Goal: Task Accomplishment & Management: Complete application form

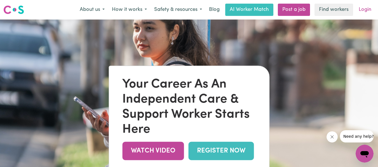
click at [362, 9] on link "Login" at bounding box center [364, 10] width 19 height 12
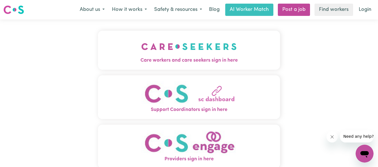
click at [175, 48] on img "Care workers and care seekers sign in here" at bounding box center [188, 46] width 95 height 21
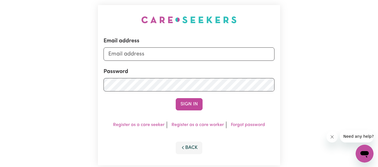
scroll to position [56, 0]
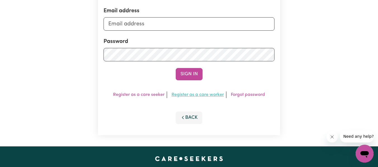
click at [209, 95] on link "Register as a care worker" at bounding box center [197, 95] width 52 height 4
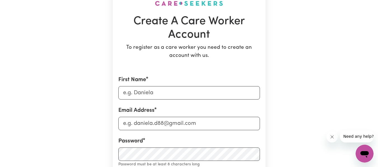
scroll to position [84, 0]
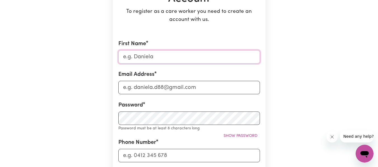
click at [146, 60] on input "First Name" at bounding box center [188, 56] width 141 height 13
type input "Sheng"
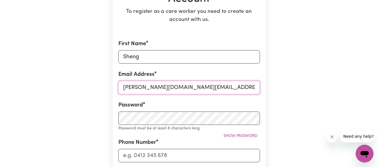
type input "[PERSON_NAME][DOMAIN_NAME][EMAIL_ADDRESS][DOMAIN_NAME]"
drag, startPoint x: 148, startPoint y: 58, endPoint x: 96, endPoint y: 59, distance: 51.4
click at [101, 59] on div "Create A Care Worker Account To register as a care worker you need to create an…" at bounding box center [189, 154] width 319 height 437
type input "[PERSON_NAME]"
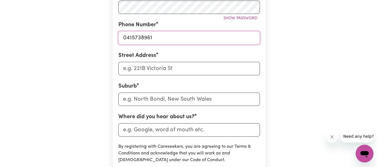
scroll to position [196, 0]
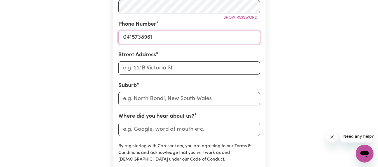
type input "0415738961"
click at [172, 67] on input "Street Address" at bounding box center [188, 67] width 141 height 13
type input "17/3-7 porters lane"
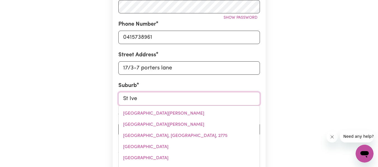
type input "St Ives"
type input "[STREET_ADDRESS]"
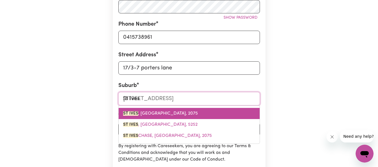
click at [160, 112] on span "[GEOGRAPHIC_DATA] , [GEOGRAPHIC_DATA], 2075" at bounding box center [160, 114] width 75 height 4
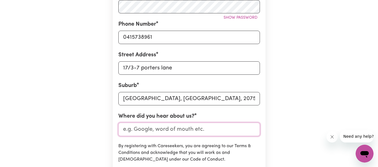
click at [160, 129] on input "Where did you hear about us?" at bounding box center [188, 129] width 141 height 13
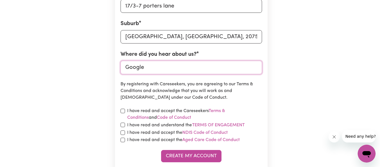
scroll to position [307, 0]
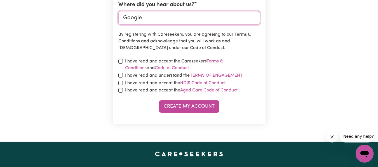
type input "Google"
click at [142, 61] on label "I have read and accept the Careseekers Terms & Conditions and Code of Conduct" at bounding box center [192, 64] width 135 height 13
click at [121, 61] on input "checkbox" at bounding box center [120, 61] width 4 height 4
checkbox input "true"
click at [119, 75] on input "checkbox" at bounding box center [120, 75] width 4 height 4
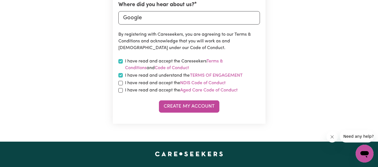
checkbox input "true"
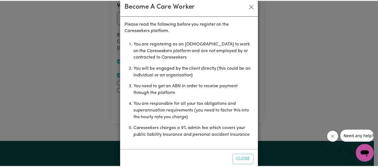
scroll to position [22, 0]
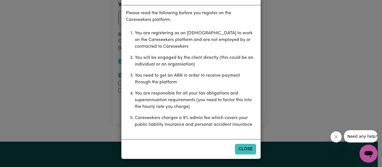
click at [241, 148] on button "Close" at bounding box center [245, 149] width 21 height 11
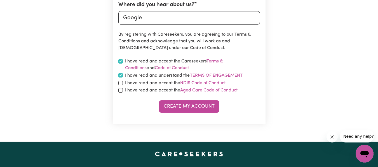
click at [131, 85] on label "I have read and accept the NDIS Code of Conduct" at bounding box center [175, 83] width 100 height 7
click at [120, 85] on input "checkbox" at bounding box center [120, 83] width 4 height 4
checkbox input "true"
click at [118, 92] on input "checkbox" at bounding box center [120, 90] width 4 height 4
checkbox input "true"
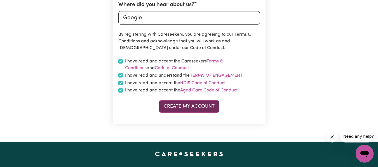
click at [204, 111] on button "Create My Account" at bounding box center [189, 107] width 60 height 12
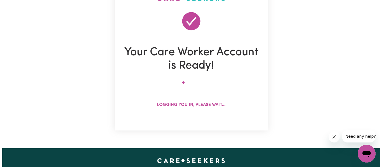
scroll to position [56, 0]
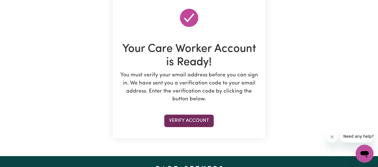
click at [186, 120] on button "Verify Account" at bounding box center [188, 121] width 49 height 12
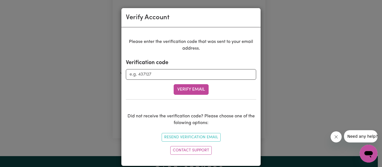
click at [161, 67] on div "Verification code" at bounding box center [191, 69] width 130 height 21
click at [160, 73] on input "Verification code" at bounding box center [191, 74] width 130 height 11
type input "540737"
click at [187, 88] on button "Verify Email" at bounding box center [191, 89] width 35 height 11
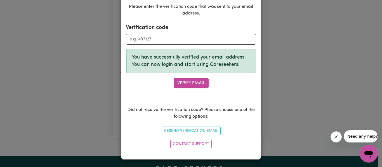
scroll to position [36, 0]
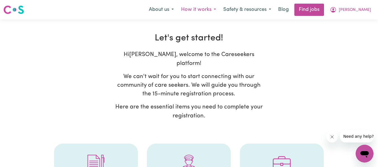
click at [219, 11] on button "How it works" at bounding box center [198, 10] width 42 height 12
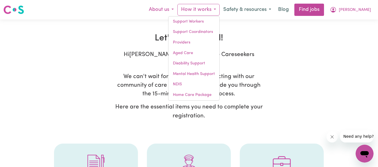
click at [177, 8] on button "About us" at bounding box center [161, 10] width 32 height 12
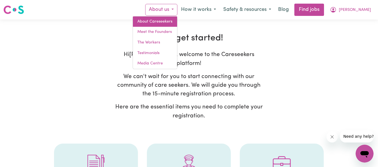
click at [172, 19] on link "About Careseekers" at bounding box center [155, 21] width 44 height 11
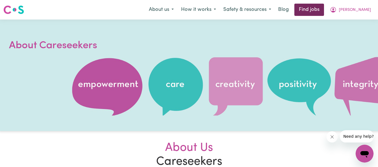
click at [318, 7] on link "Find jobs" at bounding box center [309, 10] width 30 height 12
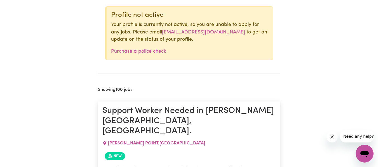
scroll to position [142, 0]
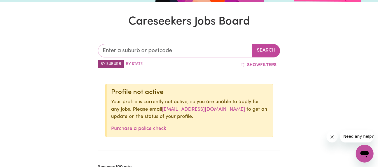
click at [132, 52] on input "text" at bounding box center [175, 50] width 155 height 13
type input "2075"
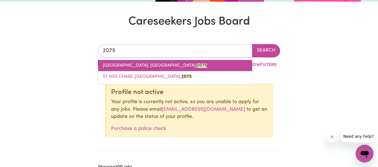
click at [130, 65] on span "[GEOGRAPHIC_DATA], [GEOGRAPHIC_DATA], 2075" at bounding box center [155, 65] width 104 height 4
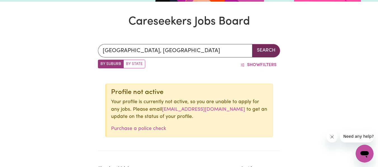
click at [264, 50] on button "Search" at bounding box center [266, 50] width 28 height 13
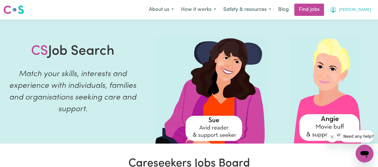
click at [361, 10] on span "[PERSON_NAME]" at bounding box center [354, 10] width 32 height 6
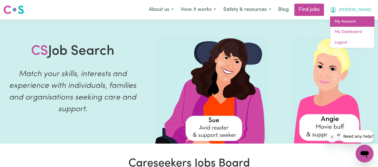
click at [343, 23] on link "My Account" at bounding box center [352, 21] width 44 height 11
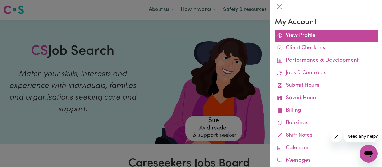
click at [320, 30] on link "View Profile" at bounding box center [326, 36] width 103 height 13
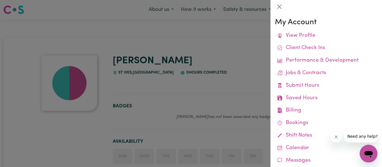
click at [138, 91] on div at bounding box center [191, 83] width 382 height 167
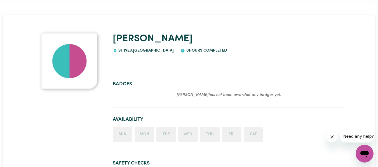
scroll to position [56, 0]
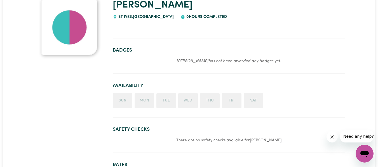
click at [236, 101] on li "Fri" at bounding box center [232, 100] width 20 height 15
click at [264, 104] on ul "Sun Mon Tue Wed Thu Fri Sat" at bounding box center [229, 100] width 232 height 15
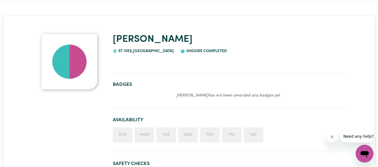
scroll to position [0, 0]
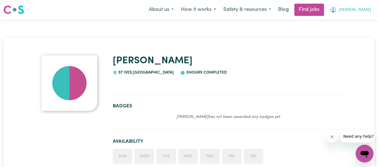
click at [361, 10] on span "[PERSON_NAME]" at bounding box center [354, 10] width 32 height 6
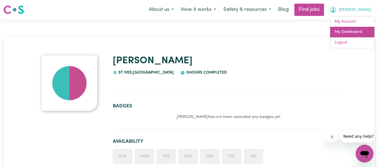
click at [352, 31] on link "My Dashboard" at bounding box center [352, 32] width 44 height 11
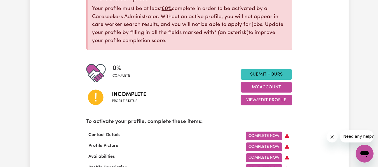
scroll to position [84, 0]
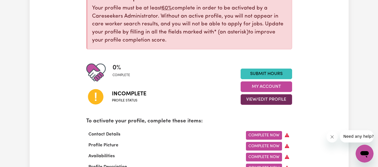
click at [260, 100] on button "View/Edit Profile" at bounding box center [265, 99] width 51 height 11
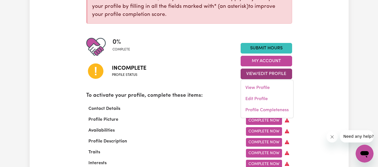
scroll to position [140, 0]
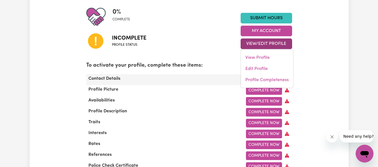
click at [187, 78] on div "Complete Now" at bounding box center [233, 79] width 124 height 9
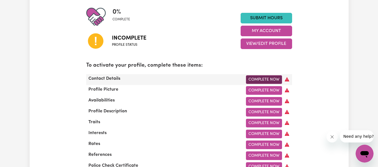
click at [262, 78] on link "Complete Now" at bounding box center [264, 79] width 36 height 9
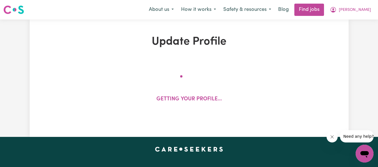
select select "Studying a healthcare related degree or qualification"
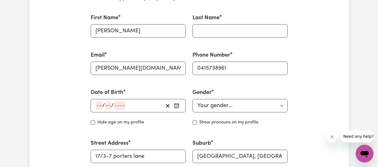
scroll to position [168, 0]
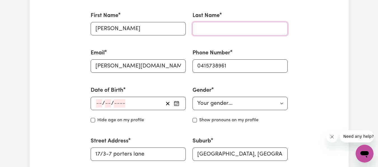
click at [212, 28] on input "Last Name" at bounding box center [239, 28] width 95 height 13
type input "Lu"
click at [96, 102] on input "number" at bounding box center [99, 103] width 6 height 8
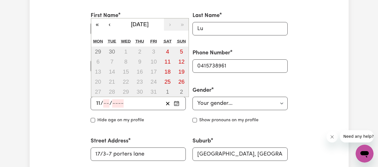
type input "11"
type input "04"
type input "198"
type input "[DATE]"
type input "4"
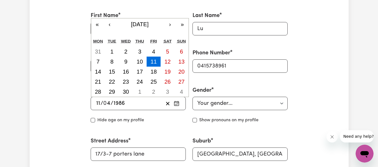
type input "1986"
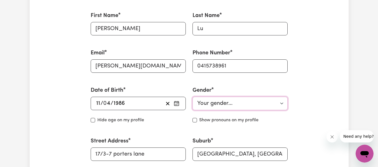
click at [230, 103] on select "Your gender... [DEMOGRAPHIC_DATA] [DEMOGRAPHIC_DATA] [DEMOGRAPHIC_DATA] Other P…" at bounding box center [239, 103] width 95 height 13
select select "[DEMOGRAPHIC_DATA]"
click at [192, 97] on select "Your gender... [DEMOGRAPHIC_DATA] [DEMOGRAPHIC_DATA] [DEMOGRAPHIC_DATA] Other P…" at bounding box center [239, 103] width 95 height 13
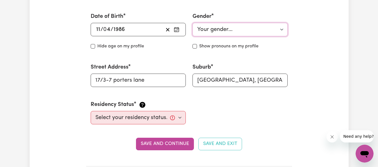
scroll to position [252, 0]
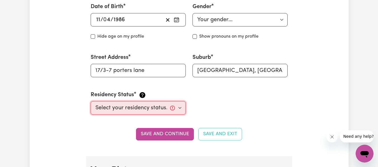
click at [170, 108] on select "Select your residency status... [DEMOGRAPHIC_DATA] citizen Australian PR [DEMOG…" at bounding box center [138, 107] width 95 height 13
select select "[DEMOGRAPHIC_DATA] Citizen"
click at [91, 101] on select "Select your residency status... [DEMOGRAPHIC_DATA] citizen Australian PR [DEMOG…" at bounding box center [138, 107] width 95 height 13
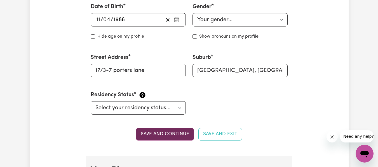
click at [177, 133] on button "Save and continue" at bounding box center [165, 134] width 58 height 12
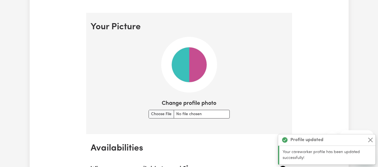
scroll to position [408, 0]
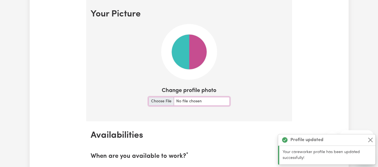
click at [159, 102] on input "Change profile photo" at bounding box center [188, 101] width 81 height 9
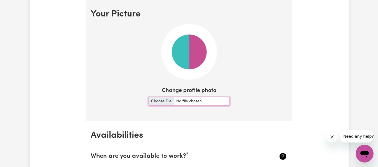
type input "C:\fakepath\au300350.png"
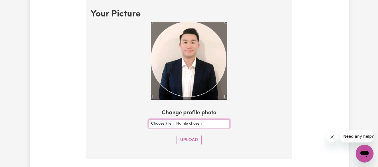
click at [225, 63] on div "Use the arrow keys to move the crop selection area" at bounding box center [188, 59] width 75 height 75
click at [188, 139] on button "Upload" at bounding box center [188, 140] width 25 height 11
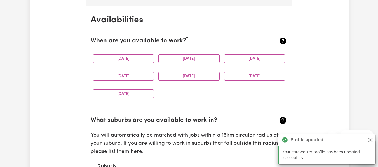
scroll to position [530, 0]
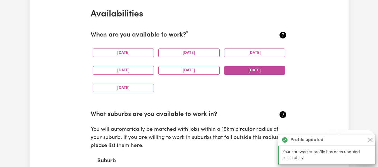
click at [245, 72] on button "[DATE]" at bounding box center [254, 70] width 61 height 9
click at [132, 89] on button "[DATE]" at bounding box center [123, 88] width 61 height 9
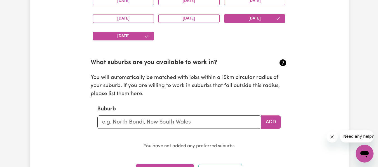
scroll to position [585, 0]
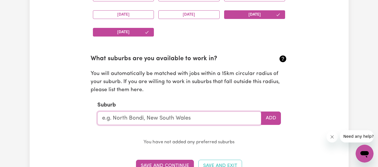
click at [135, 121] on input "text" at bounding box center [179, 118] width 164 height 13
type input "st ives"
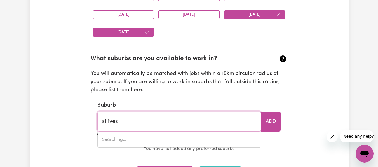
type input "[GEOGRAPHIC_DATA], [GEOGRAPHIC_DATA], 2075"
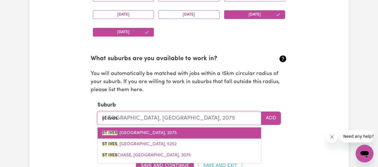
click at [134, 131] on span "[GEOGRAPHIC_DATA] , [GEOGRAPHIC_DATA], 2075" at bounding box center [139, 133] width 75 height 4
type input "[GEOGRAPHIC_DATA], [GEOGRAPHIC_DATA], 2075"
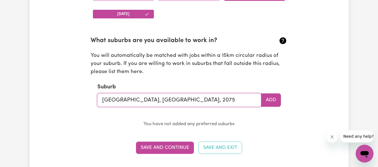
scroll to position [613, 0]
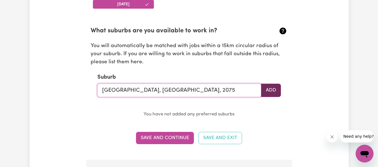
type input "[GEOGRAPHIC_DATA], [GEOGRAPHIC_DATA], 2075"
click at [278, 91] on button "Add" at bounding box center [271, 90] width 20 height 13
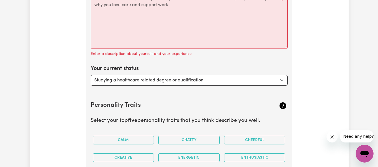
scroll to position [837, 0]
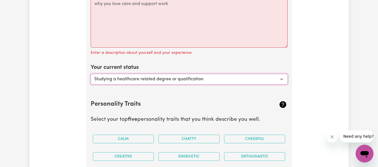
click at [148, 77] on select "Select... Studying a healthcare related degree or qualification Studying a non-…" at bounding box center [189, 79] width 197 height 11
select select "Looking for extra work to fill my week and/or weekends"
click at [91, 74] on select "Select... Studying a healthcare related degree or qualification Studying a non-…" at bounding box center [189, 79] width 197 height 11
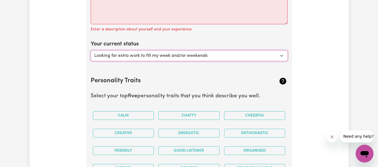
scroll to position [893, 0]
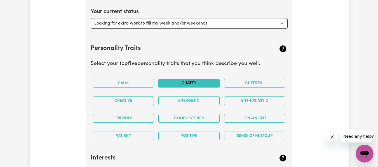
click at [184, 80] on button "Chatty" at bounding box center [188, 83] width 61 height 9
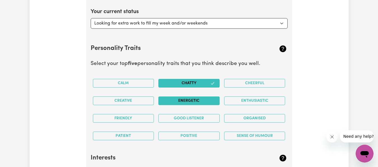
click at [193, 101] on button "Energetic" at bounding box center [188, 101] width 61 height 9
click at [262, 87] on button "Cheerful" at bounding box center [254, 83] width 61 height 9
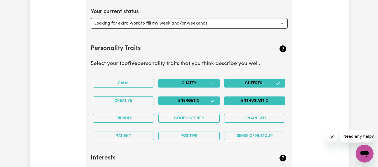
click at [247, 103] on button "Enthusiastic" at bounding box center [254, 101] width 61 height 9
click at [192, 117] on button "Good Listener" at bounding box center [188, 118] width 61 height 9
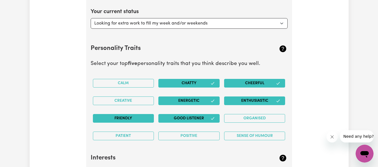
click at [136, 118] on button "Friendly" at bounding box center [123, 118] width 61 height 9
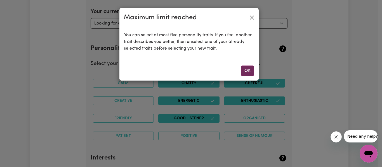
click at [246, 66] on button "OK" at bounding box center [247, 71] width 13 height 11
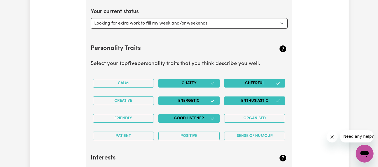
click at [264, 100] on button "Enthusiastic" at bounding box center [254, 101] width 61 height 9
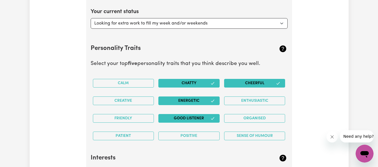
click at [266, 84] on button "Cheerful" at bounding box center [254, 83] width 61 height 9
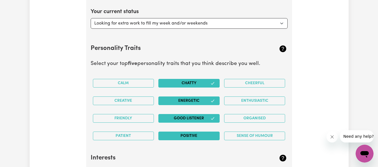
click at [190, 135] on button "Positive" at bounding box center [188, 136] width 61 height 9
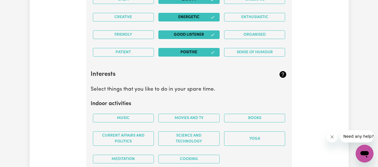
scroll to position [921, 0]
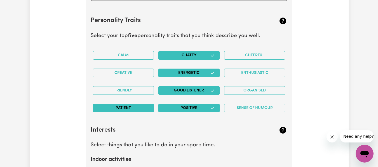
click at [129, 107] on button "Patient" at bounding box center [123, 108] width 61 height 9
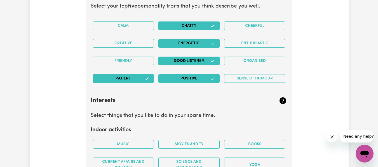
scroll to position [1005, 0]
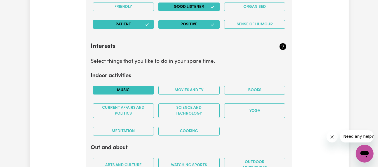
click at [125, 92] on button "Music" at bounding box center [123, 90] width 61 height 9
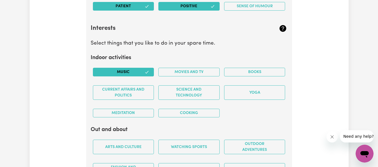
scroll to position [1033, 0]
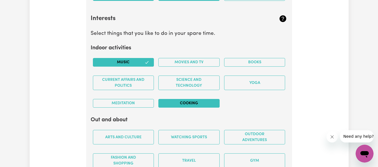
click at [184, 101] on button "Cooking" at bounding box center [188, 103] width 61 height 9
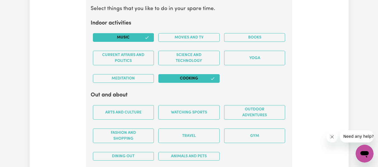
scroll to position [1089, 0]
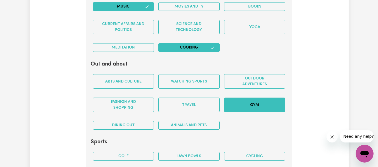
click at [260, 105] on button "Gym" at bounding box center [254, 105] width 61 height 15
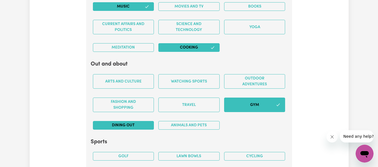
click at [132, 125] on button "Dining out" at bounding box center [123, 125] width 61 height 9
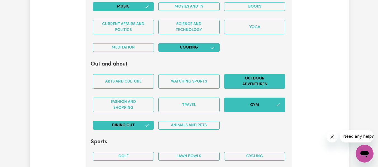
click at [251, 84] on button "Outdoor adventures" at bounding box center [254, 81] width 61 height 15
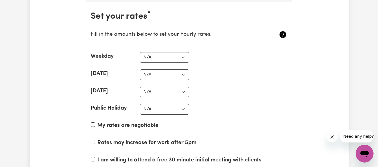
scroll to position [1340, 0]
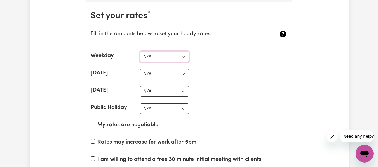
click at [165, 62] on select "N/A $37 $38 $39 $40 $41 $42 $43 $44 $45 $46 $47 $48 $49 $50 $51 $52 $53 $54 $55…" at bounding box center [164, 57] width 49 height 11
click at [167, 57] on select "N/A $37 $38 $39 $40 $41 $42 $43 $44 $45 $46 $47 $48 $49 $50 $51 $52 $53 $54 $55…" at bounding box center [164, 57] width 49 height 11
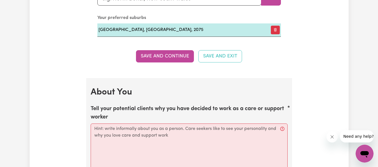
scroll to position [753, 0]
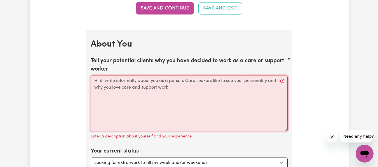
click at [155, 87] on textarea "Tell your potential clients why you have decided to work as a care or support w…" at bounding box center [189, 104] width 197 height 56
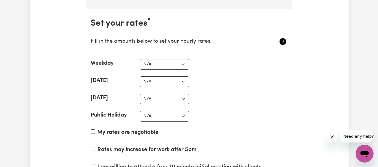
scroll to position [1340, 0]
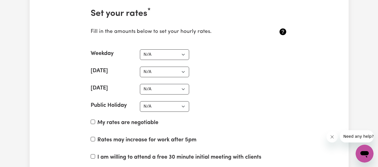
type textarea "Hey there! My is [PERSON_NAME] and I have decided to work as a care and support…"
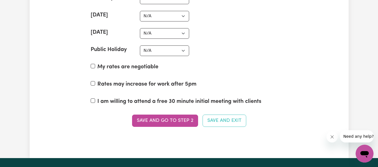
scroll to position [1312, 0]
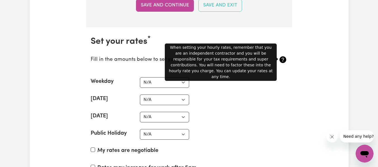
click at [279, 60] on icon at bounding box center [282, 59] width 9 height 9
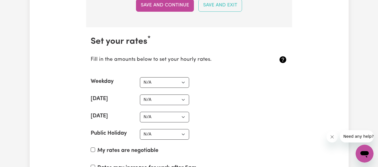
click at [282, 60] on icon at bounding box center [282, 59] width 7 height 7
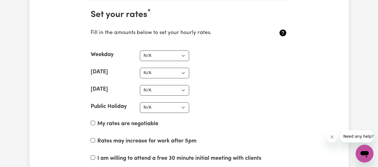
scroll to position [1368, 0]
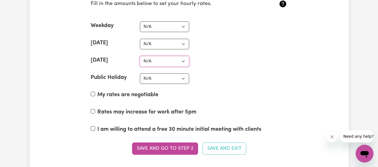
click at [175, 61] on select "N/A $37 $38 $39 $40 $41 $42 $43 $44 $45 $46 $47 $48 $49 $50 $51 $52 $53 $54 $55…" at bounding box center [164, 61] width 49 height 11
click at [165, 43] on select "N/A $37 $38 $39 $40 $41 $42 $43 $44 $45 $46 $47 $48 $49 $50 $51 $52 $53 $54 $55…" at bounding box center [164, 44] width 49 height 11
select select "98"
click at [140, 39] on select "N/A $37 $38 $39 $40 $41 $42 $43 $44 $45 $46 $47 $48 $49 $50 $51 $52 $53 $54 $55…" at bounding box center [164, 44] width 49 height 11
click at [163, 61] on select "N/A $37 $38 $39 $40 $41 $42 $43 $44 $45 $46 $47 $48 $49 $50 $51 $52 $53 $54 $55…" at bounding box center [164, 61] width 49 height 11
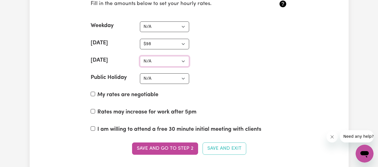
select select "123"
click at [140, 56] on select "N/A $37 $38 $39 $40 $41 $42 $43 $44 $45 $46 $47 $48 $49 $50 $51 $52 $53 $54 $55…" at bounding box center [164, 61] width 49 height 11
click at [103, 95] on label "My rates are negotiable" at bounding box center [127, 95] width 61 height 8
click at [95, 95] on input "My rates are negotiable" at bounding box center [93, 94] width 4 height 4
checkbox input "true"
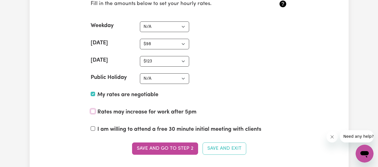
click at [92, 111] on input "Rates may increase for work after 5pm" at bounding box center [93, 111] width 4 height 4
checkbox input "true"
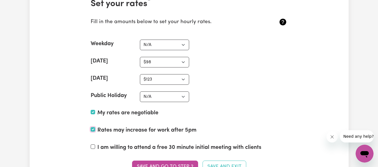
scroll to position [1340, 0]
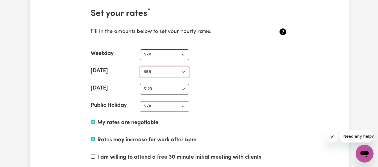
click at [164, 70] on select "N/A $37 $38 $39 $40 $41 $42 $43 $44 $45 $46 $47 $48 $49 $50 $51 $52 $53 $54 $55…" at bounding box center [164, 72] width 49 height 11
select select "85"
click at [140, 67] on select "N/A $37 $38 $39 $40 $41 $42 $43 $44 $45 $46 $47 $48 $49 $50 $51 $52 $53 $54 $55…" at bounding box center [164, 72] width 49 height 11
click at [165, 90] on select "N/A $37 $38 $39 $40 $41 $42 $43 $44 $45 $46 $47 $48 $49 $50 $51 $52 $53 $54 $55…" at bounding box center [164, 89] width 49 height 11
select select "100"
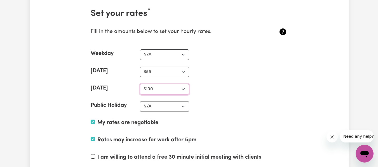
click at [140, 84] on select "N/A $37 $38 $39 $40 $41 $42 $43 $44 $45 $46 $47 $48 $49 $50 $51 $52 $53 $54 $55…" at bounding box center [164, 89] width 49 height 11
click at [169, 108] on select "N/A $37 $38 $39 $40 $41 $42 $43 $44 $45 $46 $47 $48 $49 $50 $51 $52 $53 $54 $55…" at bounding box center [164, 106] width 49 height 11
select select "125"
click at [140, 101] on select "N/A $37 $38 $39 $40 $41 $42 $43 $44 $45 $46 $47 $48 $49 $50 $51 $52 $53 $54 $55…" at bounding box center [164, 106] width 49 height 11
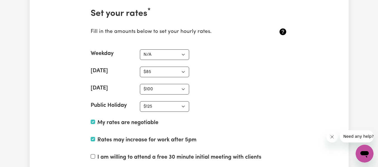
click at [231, 86] on div "[DATE] N/A $37 $38 $39 $40 $41 $42 $43 $44 $45 $46 $47 $48 $49 $50 $51 $52 $53 …" at bounding box center [189, 89] width 197 height 11
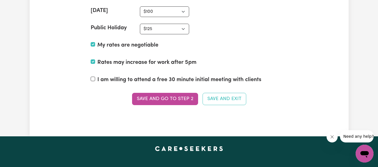
scroll to position [1424, 0]
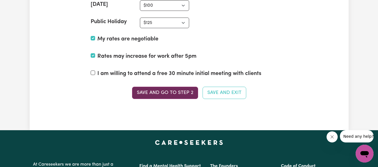
click at [176, 93] on button "Save and go to Step 2" at bounding box center [165, 93] width 66 height 12
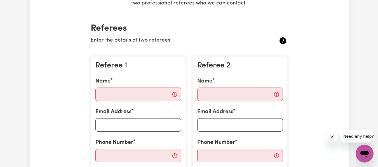
scroll to position [112, 0]
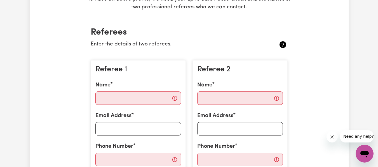
click at [283, 43] on icon at bounding box center [282, 44] width 7 height 7
click at [283, 44] on icon at bounding box center [282, 44] width 7 height 7
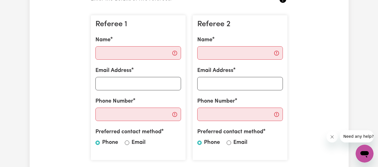
scroll to position [168, 0]
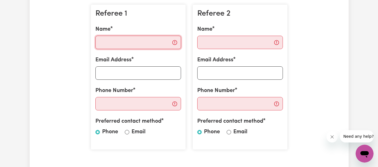
click at [119, 37] on input "Name" at bounding box center [138, 42] width 86 height 13
click at [125, 133] on input "Email" at bounding box center [127, 132] width 4 height 4
radio input "true"
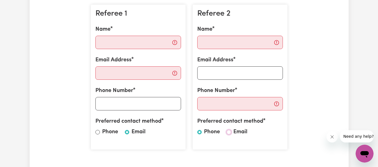
click at [227, 134] on input "Email" at bounding box center [228, 132] width 4 height 4
radio input "true"
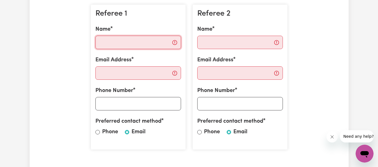
click at [124, 46] on input "Name" at bounding box center [138, 42] width 86 height 13
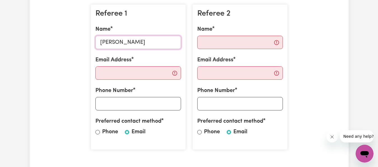
type input "[PERSON_NAME]"
click at [247, 35] on div "Name" at bounding box center [240, 37] width 86 height 24
click at [236, 45] on input "Name" at bounding box center [240, 42] width 86 height 13
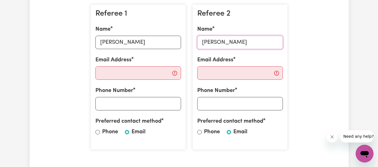
type input "[PERSON_NAME]"
click at [129, 75] on input "Email Address" at bounding box center [138, 73] width 86 height 13
paste input "[PERSON_NAME][EMAIL_ADDRESS][PERSON_NAME][DOMAIN_NAME]"
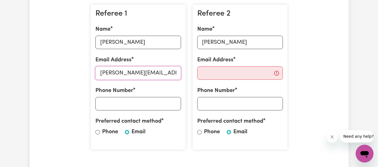
scroll to position [0, 6]
type input "[PERSON_NAME][EMAIL_ADDRESS][PERSON_NAME][DOMAIN_NAME]"
click at [216, 65] on div "Email Address" at bounding box center [240, 68] width 86 height 24
click at [216, 74] on input "Email Address" at bounding box center [240, 73] width 86 height 13
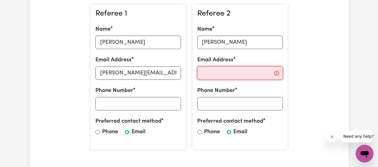
paste input "[PERSON_NAME][DOMAIN_NAME][EMAIL_ADDRESS][DOMAIN_NAME]"
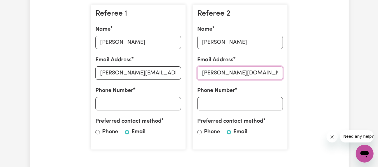
type input "[PERSON_NAME][DOMAIN_NAME][EMAIL_ADDRESS][DOMAIN_NAME]"
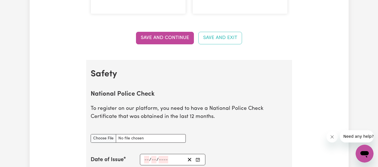
scroll to position [391, 0]
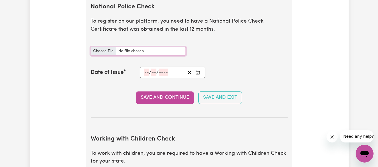
click at [108, 52] on input "National Police Check document" at bounding box center [138, 51] width 95 height 9
type input "C:\fakepath\Samson_Report.pdf"
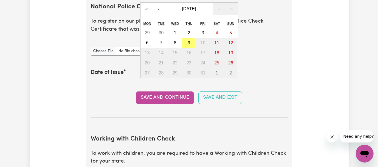
click at [146, 73] on div "/ / « ‹ [DATE] › » Mon Tue Wed Thu Fri Sat Sun 29 30 1 2 3 4 5 6 7 8 9 10 11 12…" at bounding box center [173, 72] width 66 height 11
click at [161, 8] on button "‹" at bounding box center [159, 9] width 12 height 12
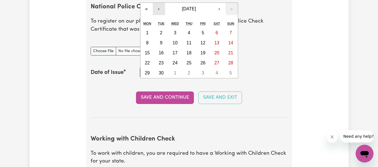
click at [161, 8] on button "‹" at bounding box center [159, 9] width 12 height 12
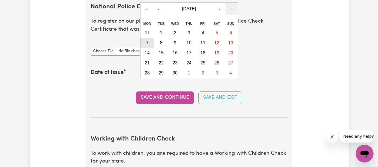
click at [146, 44] on abbr "7" at bounding box center [147, 43] width 3 height 5
type input "[DATE]"
type input "7"
type input "4"
type input "2025"
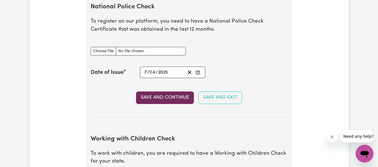
click at [169, 98] on button "Save and Continue" at bounding box center [165, 98] width 58 height 12
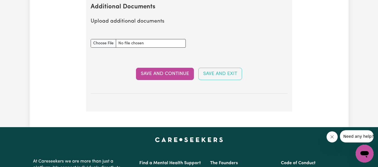
scroll to position [993, 0]
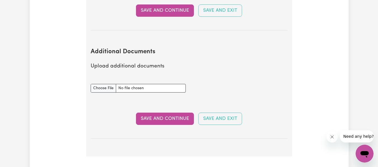
click at [167, 125] on button "Save and Continue" at bounding box center [165, 119] width 58 height 12
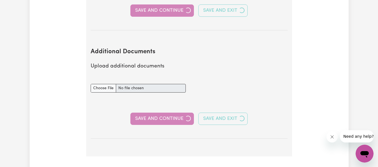
select select "Certificate III (Individual Support)"
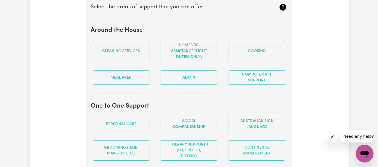
scroll to position [559, 0]
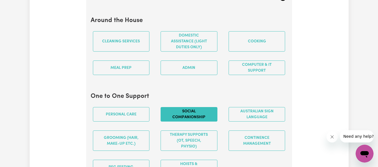
click at [197, 122] on button "Social companionship" at bounding box center [188, 114] width 57 height 15
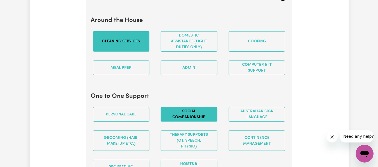
click at [133, 48] on button "Cleaning services" at bounding box center [121, 41] width 57 height 20
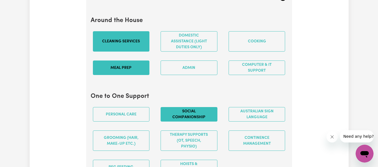
click at [121, 73] on button "Meal prep" at bounding box center [121, 68] width 57 height 15
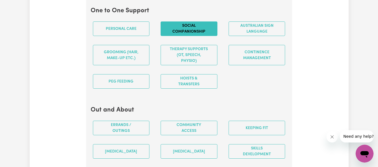
scroll to position [699, 0]
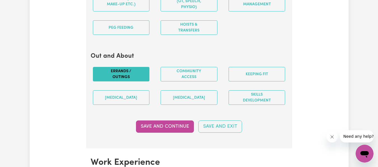
click at [129, 75] on button "Errands / Outings" at bounding box center [121, 74] width 57 height 15
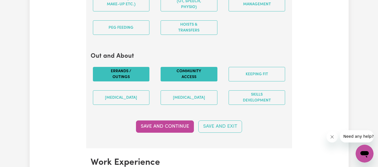
click at [198, 77] on button "Community access" at bounding box center [188, 74] width 57 height 15
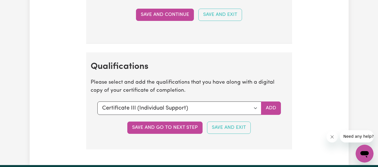
scroll to position [1314, 0]
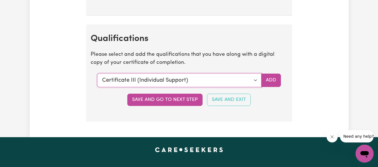
click at [161, 86] on select "Select a qualification to add... Certificate III (Individual Support) Certifica…" at bounding box center [179, 80] width 164 height 13
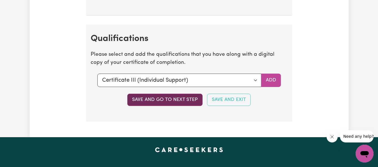
click at [178, 106] on button "Save and go to next step" at bounding box center [164, 100] width 75 height 12
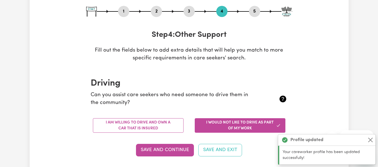
scroll to position [112, 0]
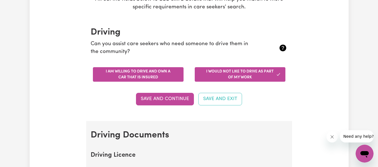
click at [146, 74] on button "I am willing to drive and own a car that is insured" at bounding box center [138, 74] width 91 height 15
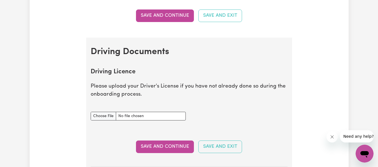
scroll to position [196, 0]
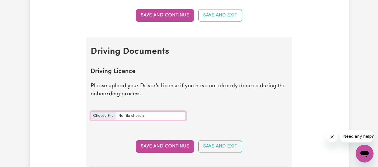
click at [105, 117] on input "Driving Licence document" at bounding box center [138, 116] width 95 height 9
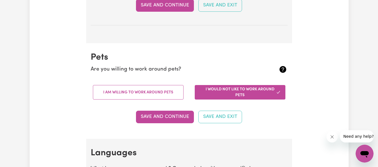
scroll to position [475, 0]
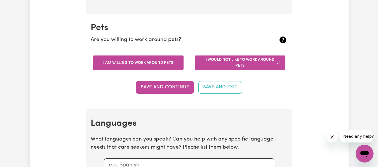
click at [157, 63] on button "I am willing to work around pets" at bounding box center [138, 63] width 91 height 15
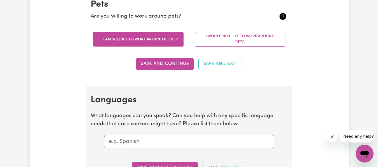
scroll to position [531, 0]
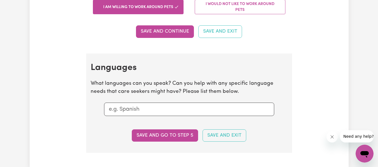
click at [157, 110] on input "text" at bounding box center [189, 109] width 160 height 8
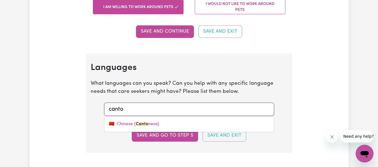
type input "canton"
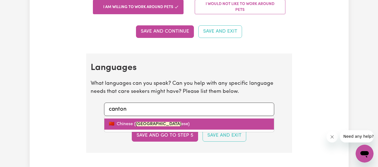
click at [146, 125] on mark "[GEOGRAPHIC_DATA]" at bounding box center [159, 124] width 46 height 4
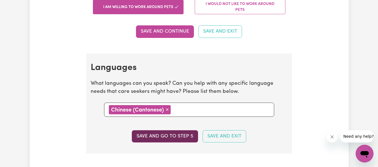
click at [158, 140] on button "Save and go to step 5" at bounding box center [165, 137] width 66 height 12
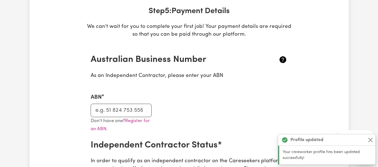
scroll to position [112, 0]
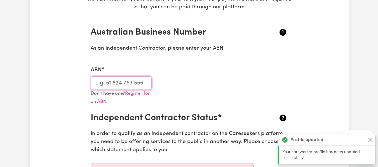
click at [114, 82] on input "ABN" at bounding box center [121, 83] width 61 height 13
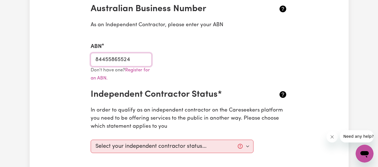
scroll to position [168, 0]
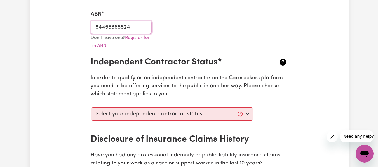
type input "84455865524"
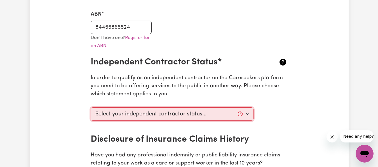
click at [146, 115] on select "Select your independent contractor status... I am providing services through an…" at bounding box center [172, 114] width 163 height 13
select select "I am providing services privately on my own"
click at [91, 108] on select "Select your independent contractor status... I am providing services through an…" at bounding box center [172, 114] width 163 height 13
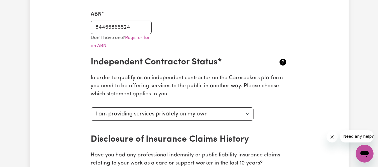
click at [59, 96] on div "Update Profile 1 2 3 4 5 Step 5 : Payment Details We can't wait for you to comp…" at bounding box center [189, 159] width 319 height 582
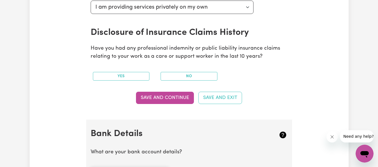
scroll to position [279, 0]
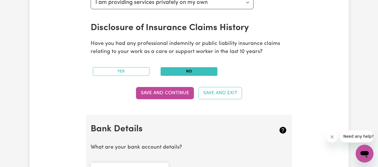
click at [191, 73] on button "No" at bounding box center [188, 71] width 57 height 9
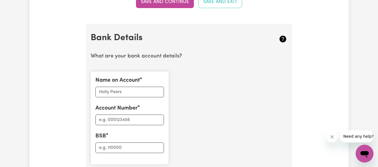
scroll to position [419, 0]
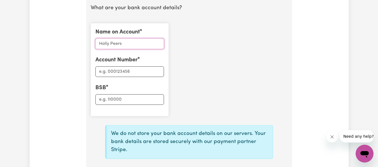
click at [124, 46] on input "Name on Account" at bounding box center [129, 44] width 68 height 11
type input "[PERSON_NAME]"
click at [117, 101] on input "BSB" at bounding box center [129, 99] width 68 height 11
type input "182182"
click at [122, 75] on input "Account Number" at bounding box center [129, 72] width 68 height 11
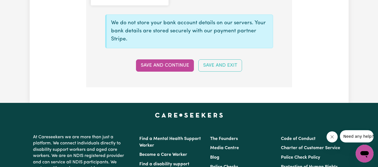
scroll to position [531, 0]
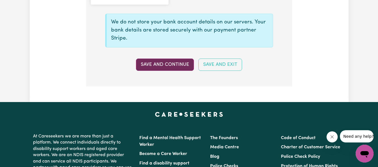
type input "013181003"
click at [175, 64] on button "Save and Continue" at bounding box center [165, 65] width 58 height 12
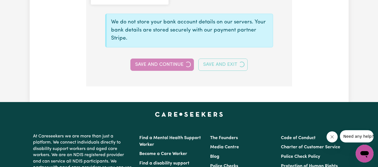
select select
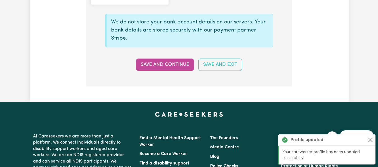
type input "****1003"
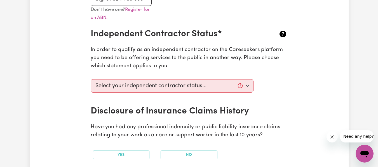
scroll to position [196, 0]
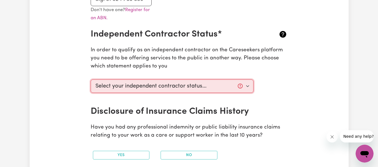
click at [244, 85] on select "Select your independent contractor status... I am providing services through an…" at bounding box center [172, 86] width 163 height 13
select select "I am providing services privately on my own"
click at [91, 80] on select "Select your independent contractor status... I am providing services through an…" at bounding box center [172, 86] width 163 height 13
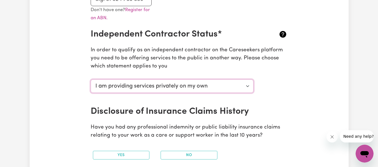
scroll to position [279, 0]
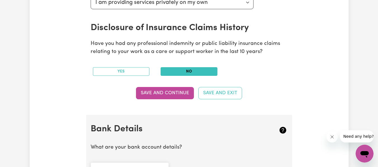
click at [188, 71] on button "No" at bounding box center [188, 71] width 57 height 9
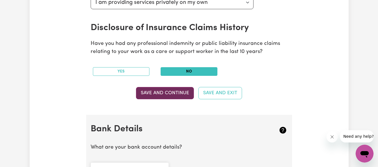
click at [155, 94] on button "Save and Continue" at bounding box center [165, 93] width 58 height 12
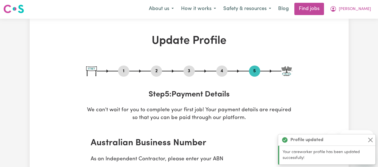
scroll to position [0, 0]
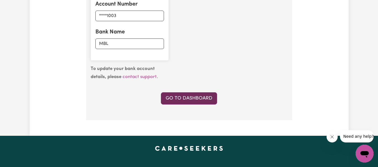
click at [185, 96] on link "Go to Dashboard" at bounding box center [189, 99] width 56 height 12
